Goal: Understand process/instructions

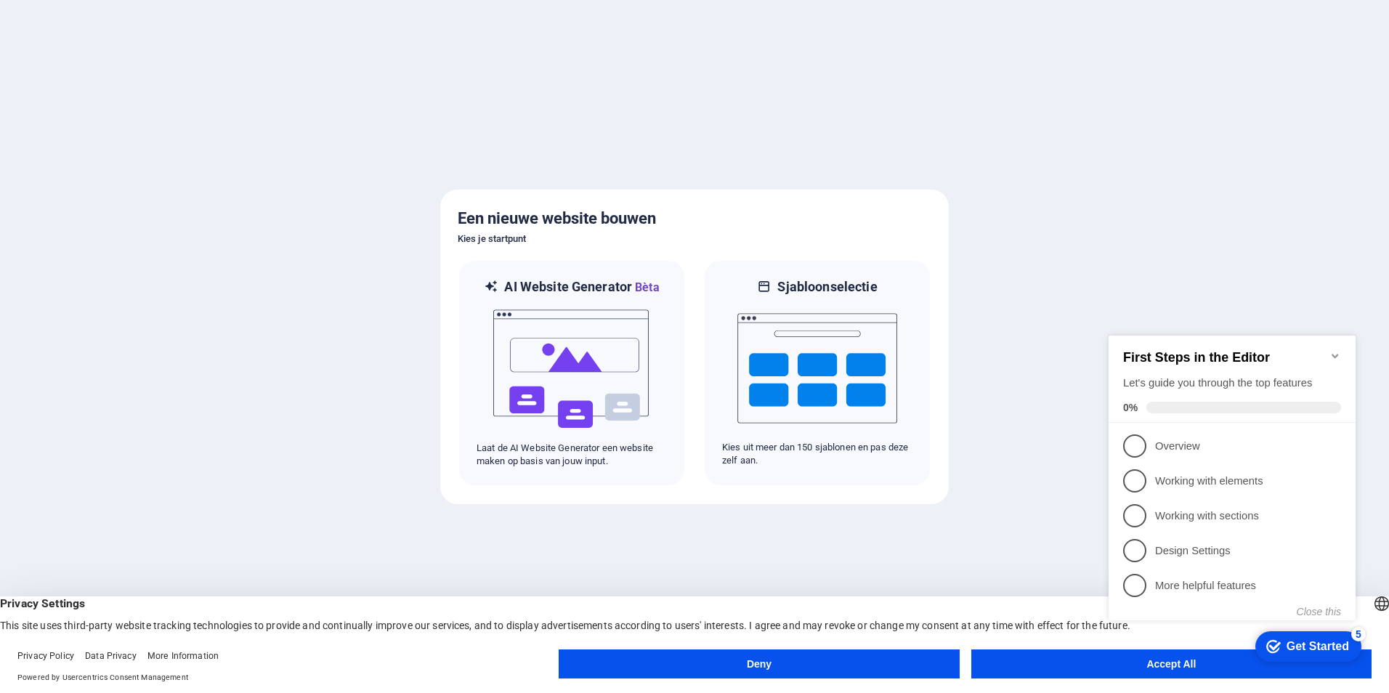
click div "checkmark Get Started 5 First Steps in the Editor Let's guide you through the t…"
click at [1301, 647] on div "Get Started" at bounding box center [1318, 646] width 62 height 13
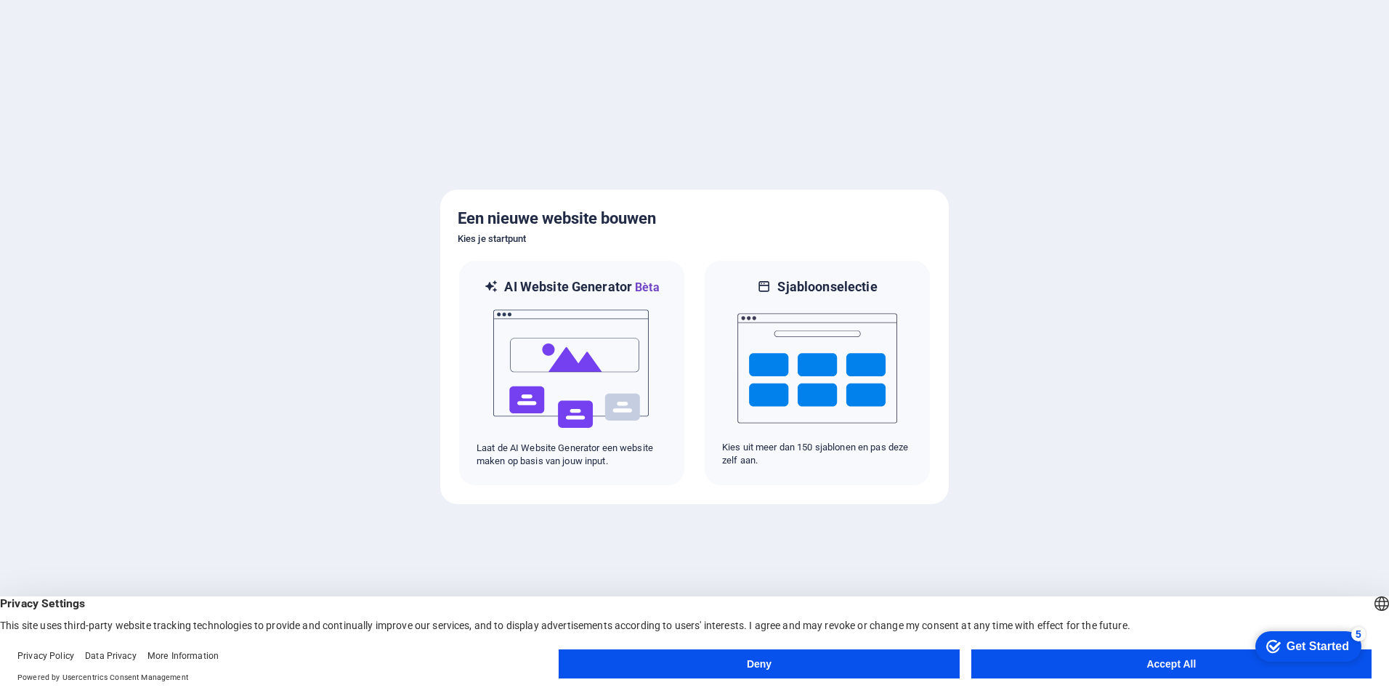
click at [1244, 668] on appcues-checklist "Contextual help checklist present on screen" at bounding box center [1306, 647] width 124 height 47
click at [1113, 671] on button "Accept All" at bounding box center [1171, 663] width 400 height 29
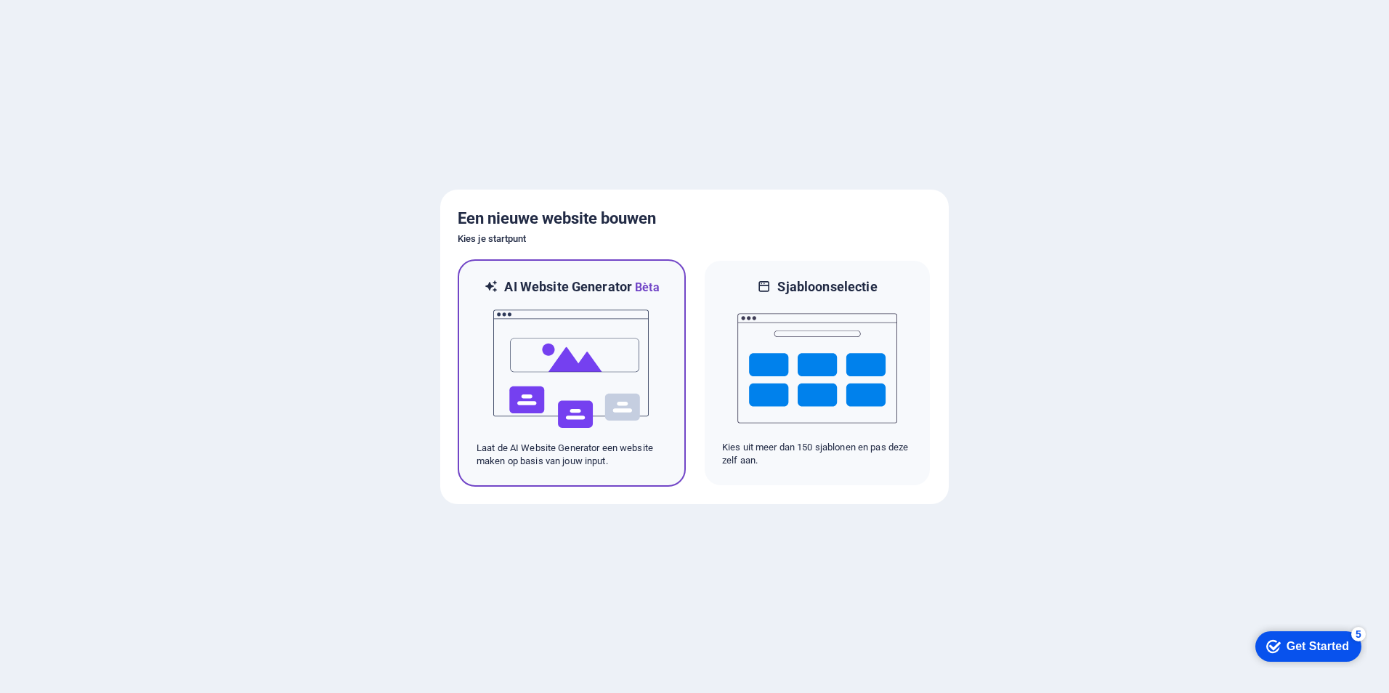
click at [620, 331] on img at bounding box center [572, 368] width 160 height 145
